Goal: Complete application form

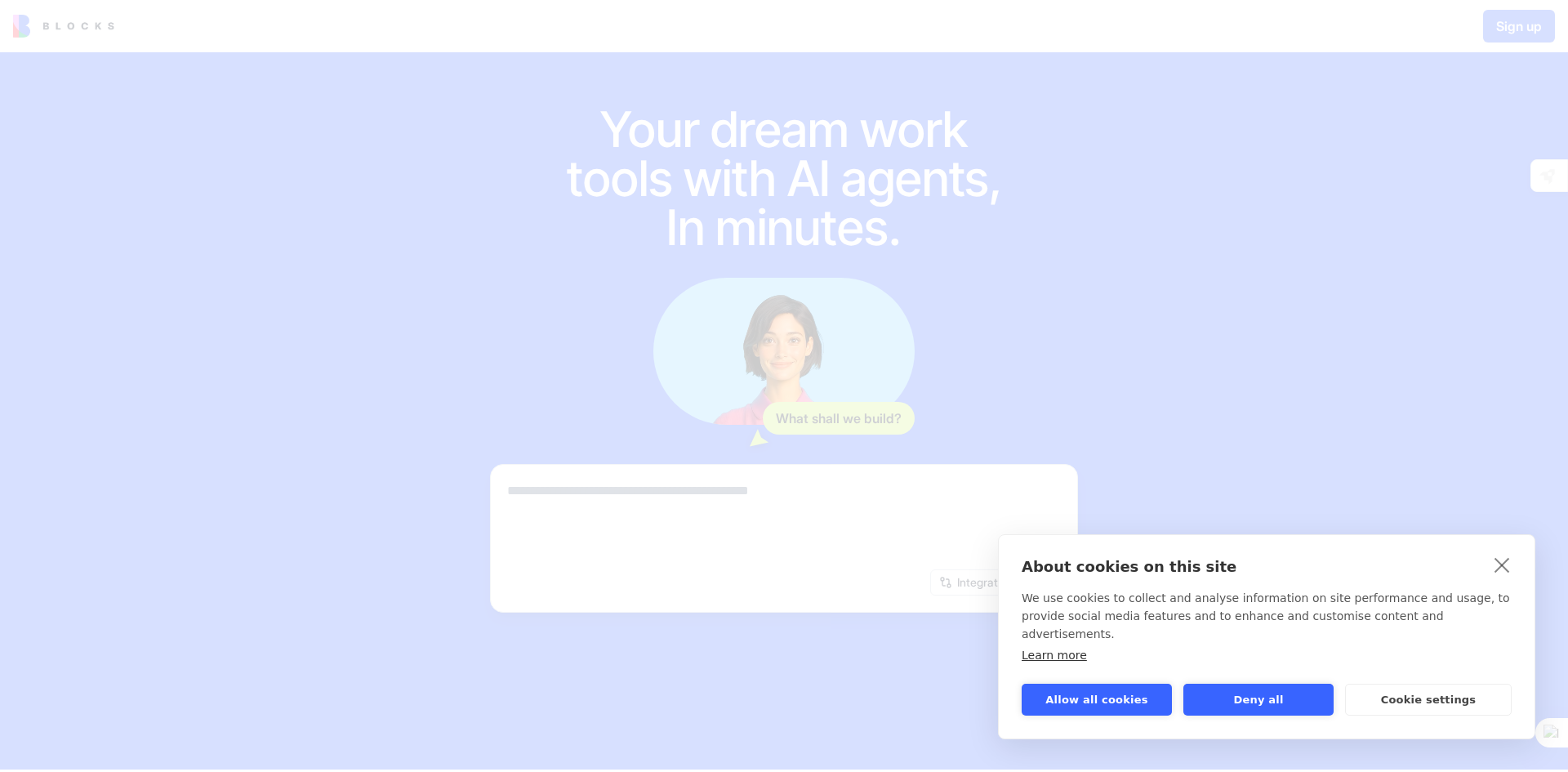
click at [1507, 578] on link "close" at bounding box center [1501, 564] width 26 height 26
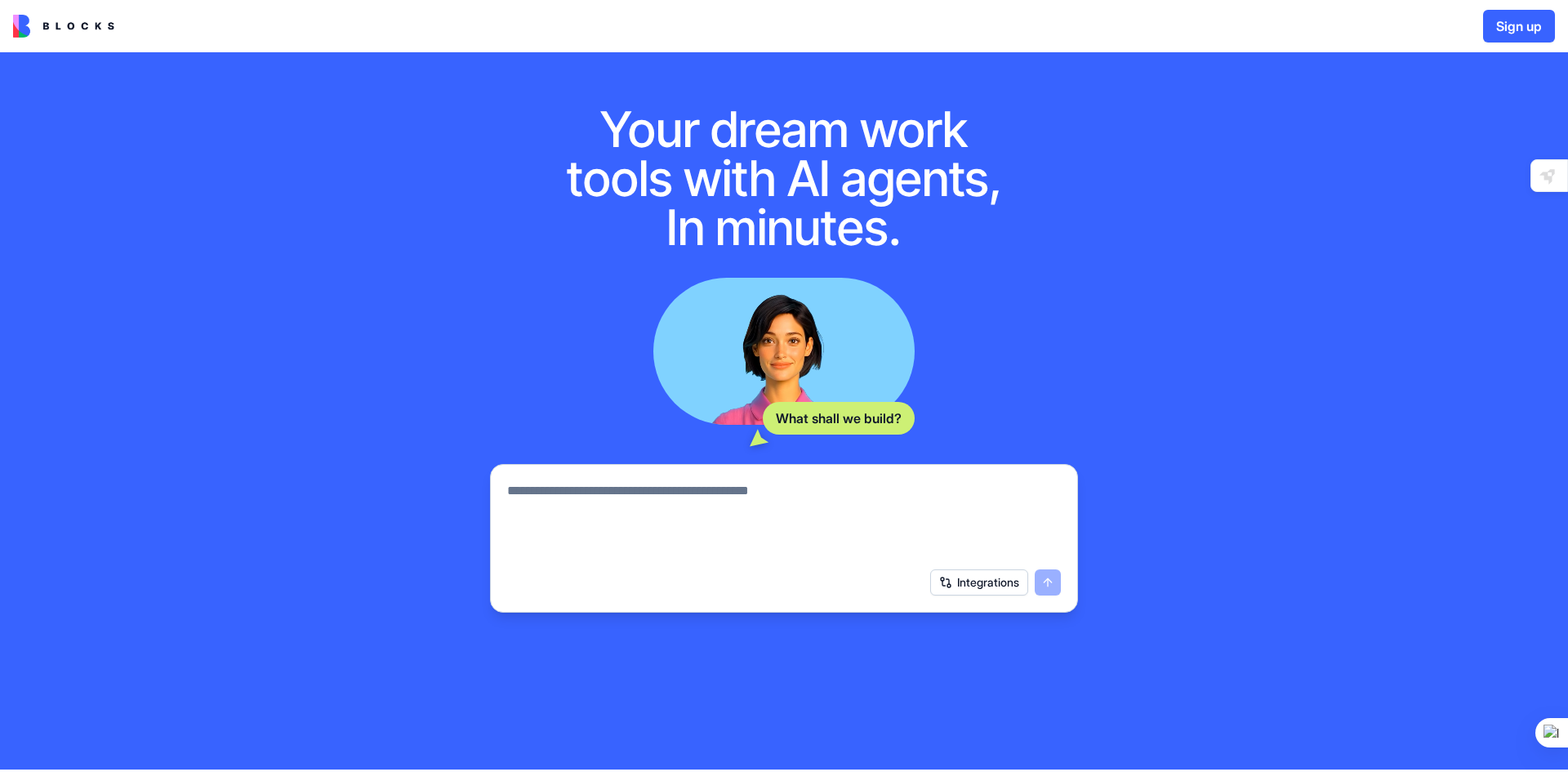
click at [884, 518] on textarea at bounding box center [784, 520] width 553 height 78
type textarea "*"
click at [655, 503] on textarea at bounding box center [784, 520] width 553 height 78
type textarea "**********"
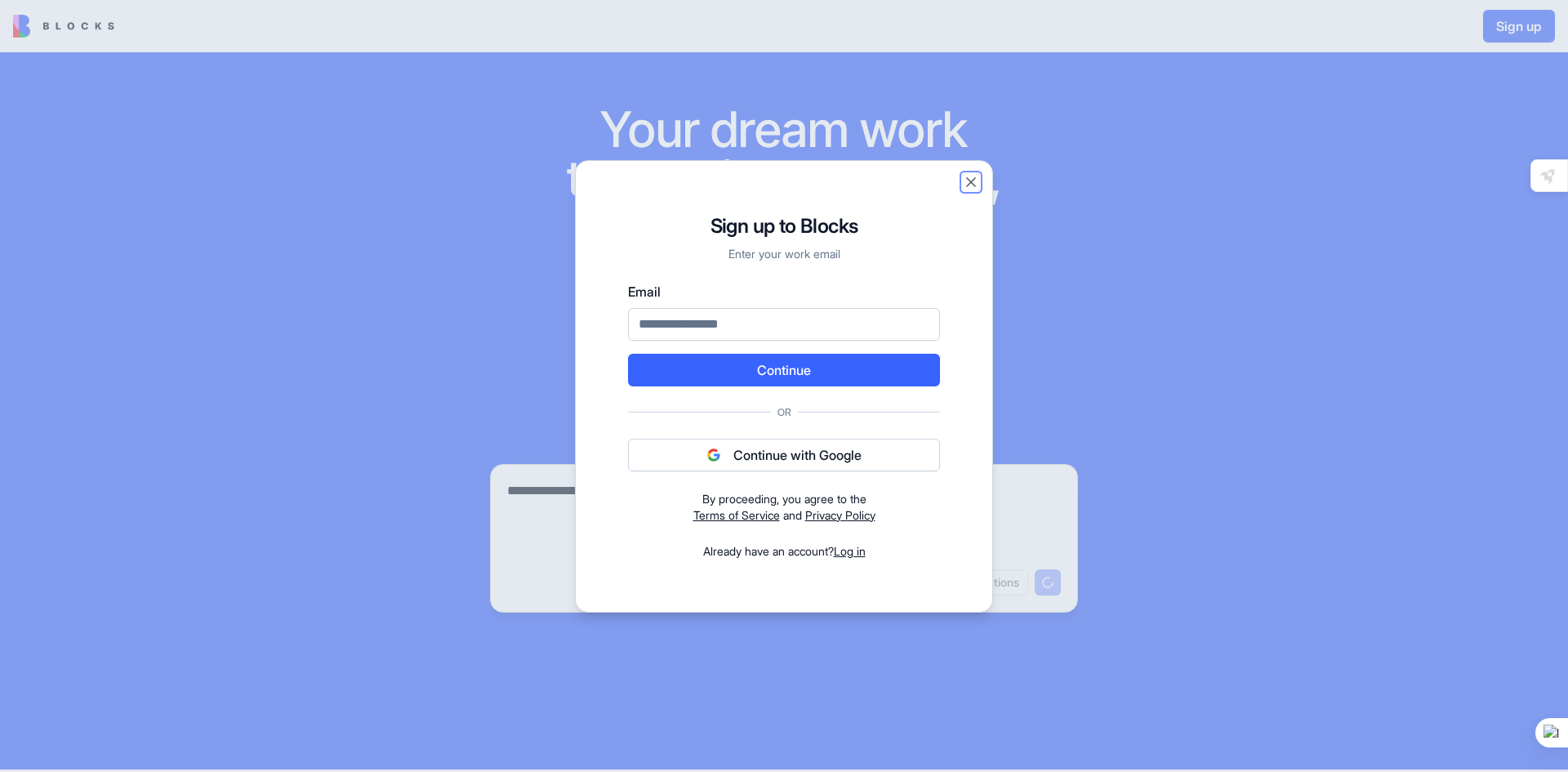
click at [971, 180] on button "Close" at bounding box center [971, 182] width 16 height 16
